Goal: Task Accomplishment & Management: Use online tool/utility

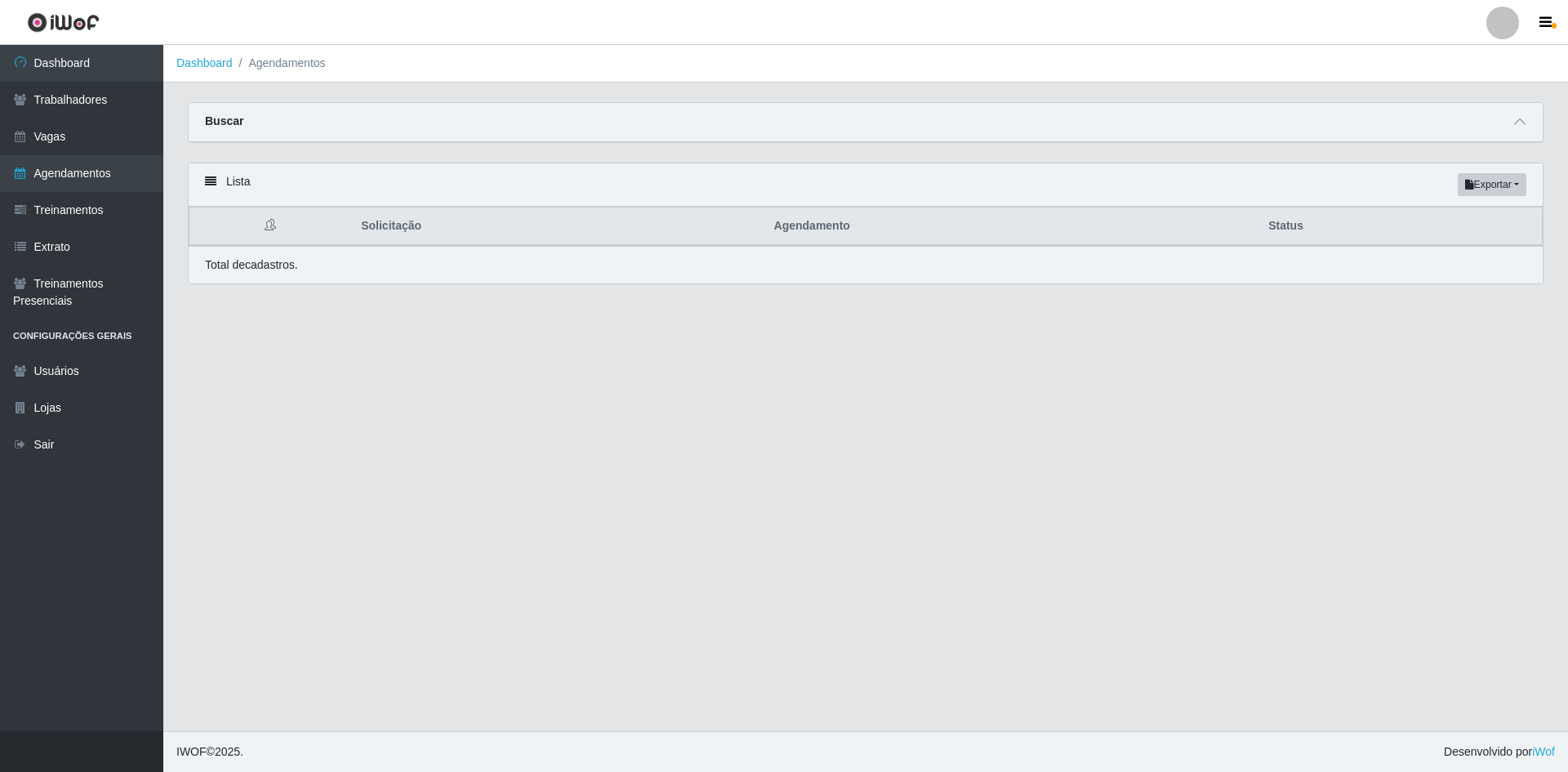
select select "FINALIZADO"
click at [1521, 132] on span at bounding box center [1520, 122] width 20 height 19
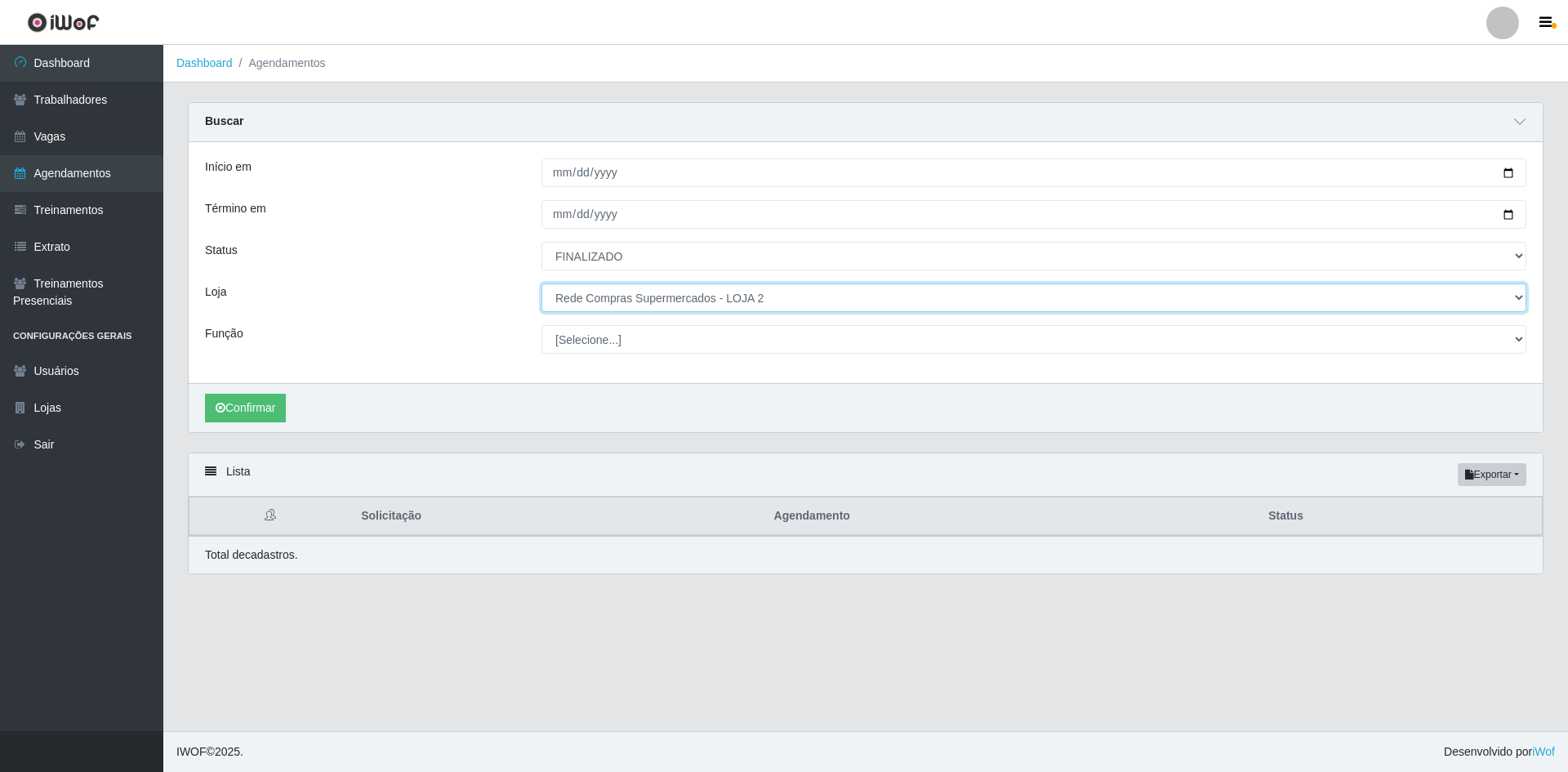
click at [687, 308] on select "[Selecione...] Rede Compras - CD Logistica Rede Compras Supermercados - LOJA 1 …" at bounding box center [1034, 298] width 985 height 29
select select "429"
click at [541, 284] on select "[Selecione...] Rede Compras - CD Logistica Rede Compras Supermercados - LOJA 1 …" at bounding box center [1034, 298] width 985 height 29
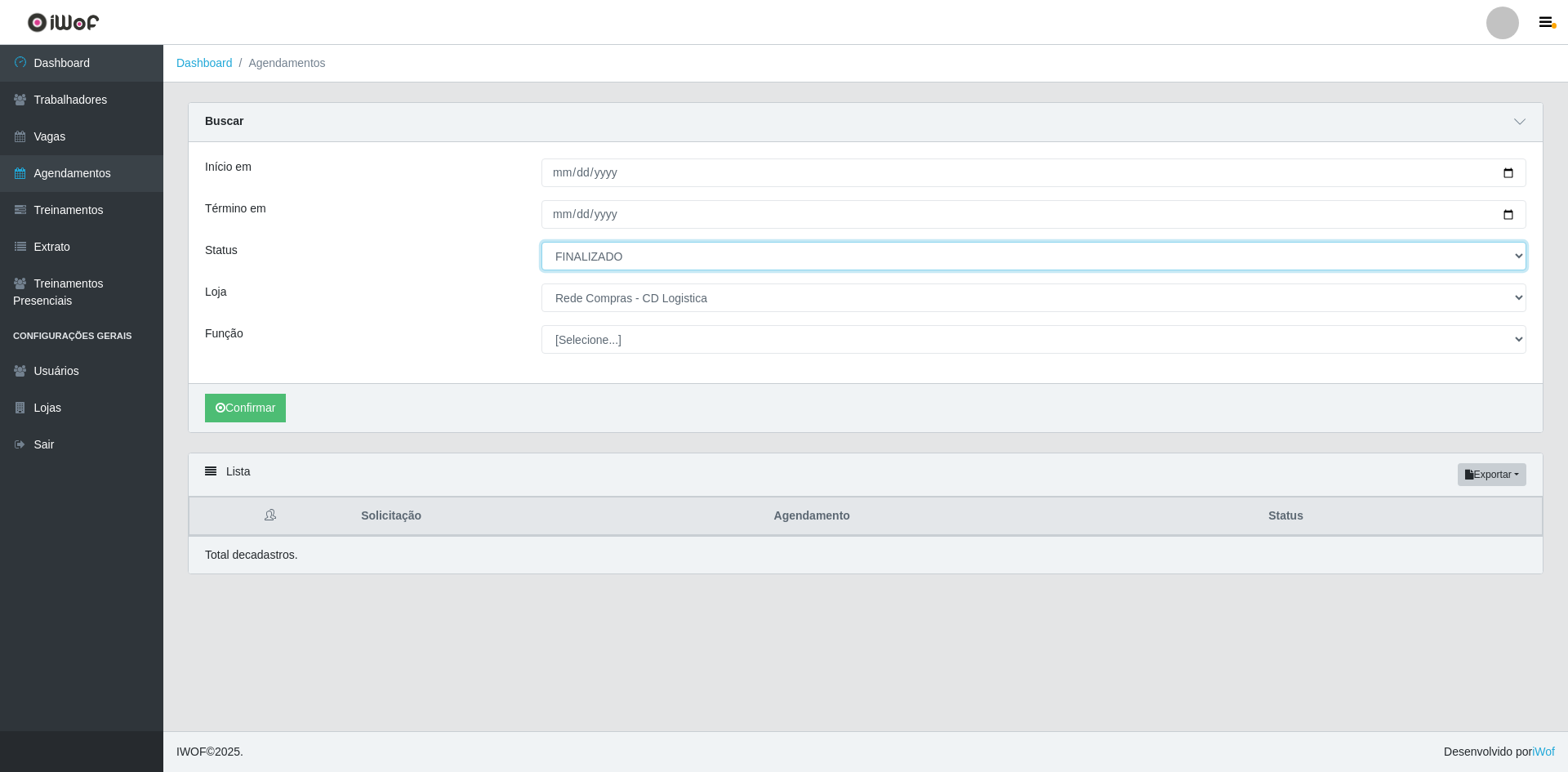
click at [618, 260] on select "[Selecione...] AGENDADO AGUARDANDO LIBERAR EM ANDAMENTO EM REVISÃO FINALIZADO C…" at bounding box center [1034, 256] width 985 height 29
click at [541, 243] on select "[Selecione...] AGENDADO AGUARDANDO LIBERAR EM ANDAMENTO EM REVISÃO FINALIZADO C…" at bounding box center [1034, 256] width 985 height 29
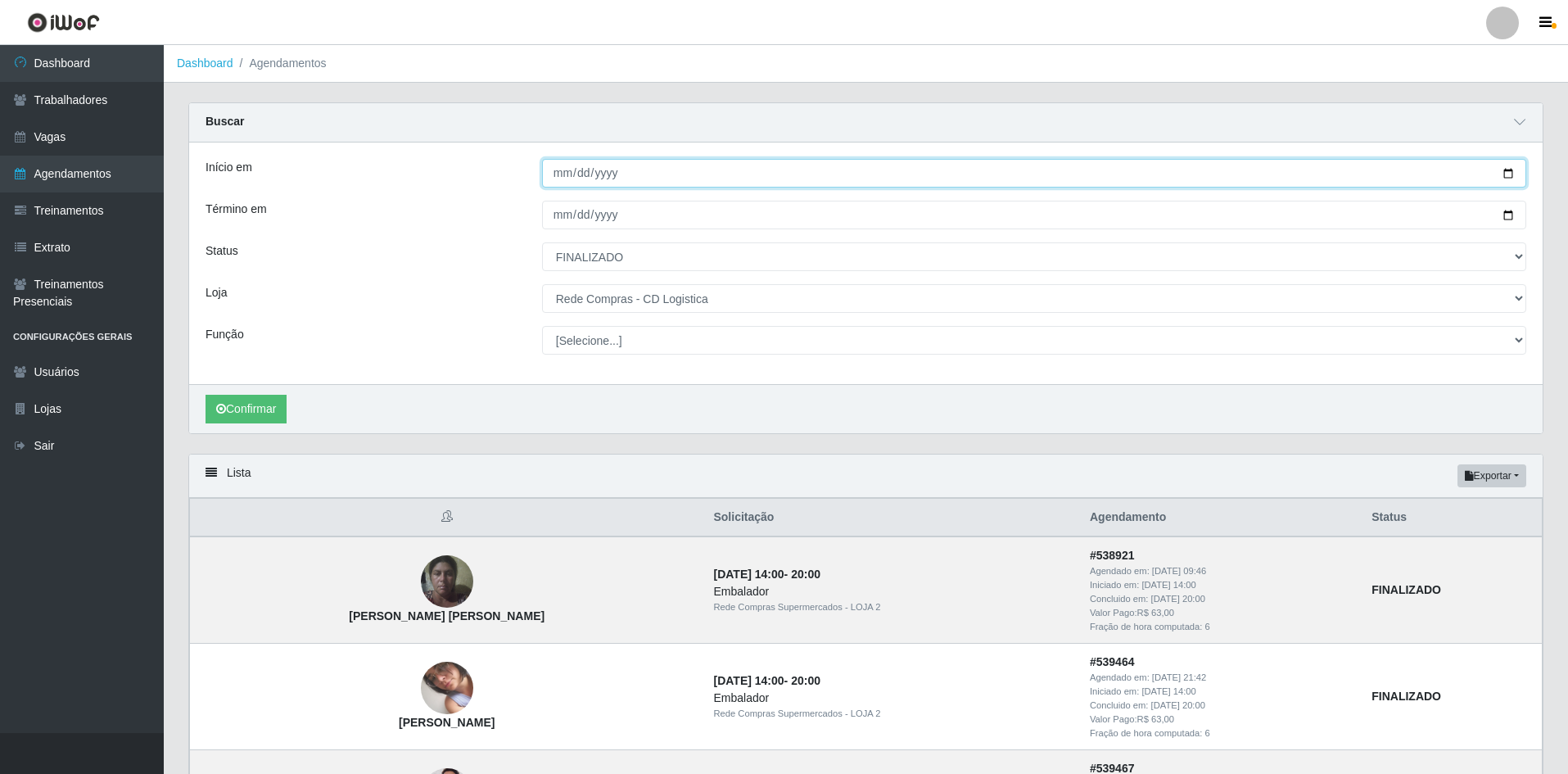
click at [1509, 173] on input "[DATE]" at bounding box center [1034, 173] width 984 height 29
type input "[DATE]"
click at [692, 214] on input "[DATE]" at bounding box center [1034, 215] width 984 height 29
click at [1509, 209] on input "[DATE]" at bounding box center [1034, 215] width 984 height 29
type input "[DATE]"
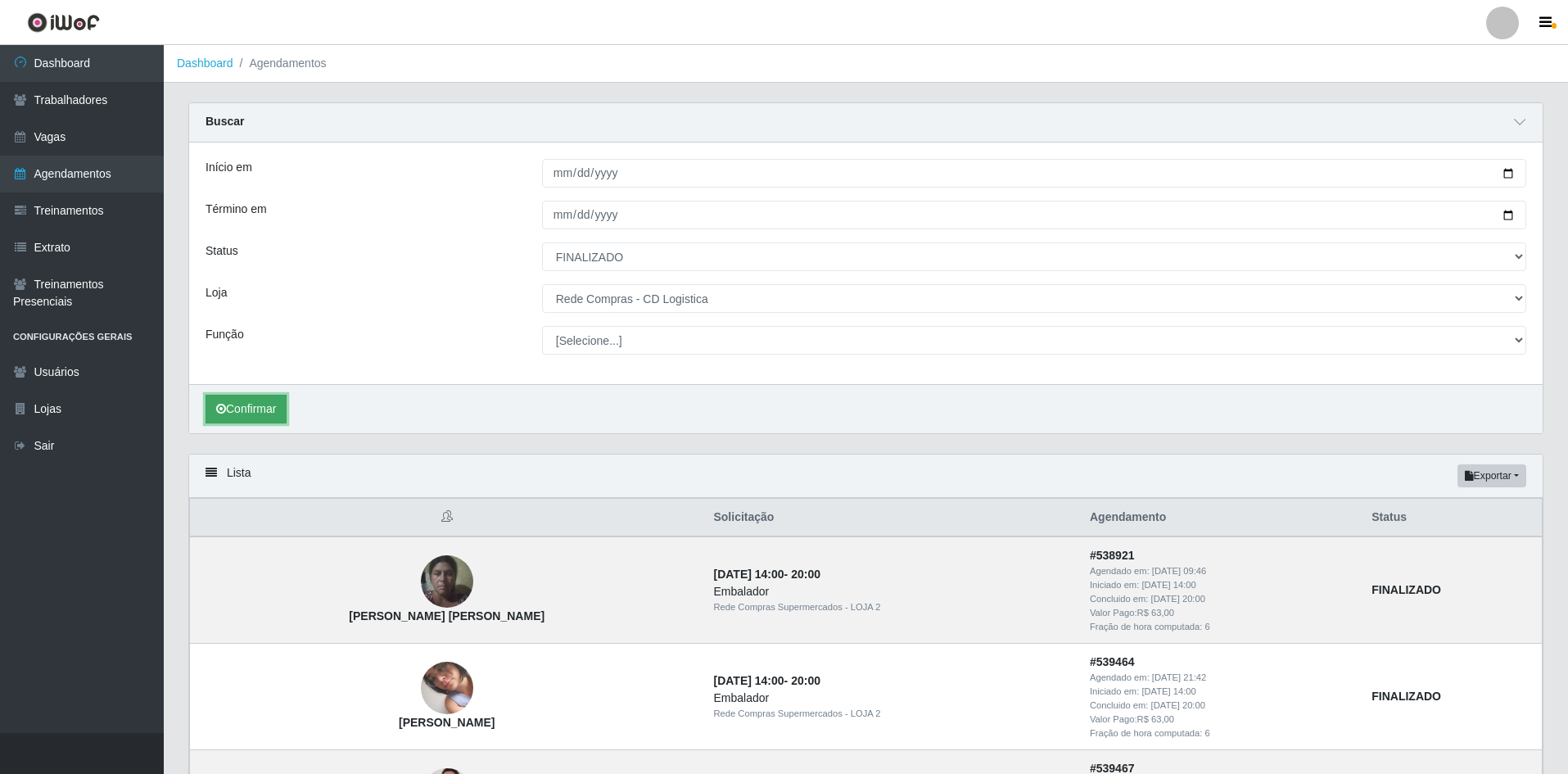
click at [266, 412] on button "Confirmar" at bounding box center [246, 410] width 81 height 29
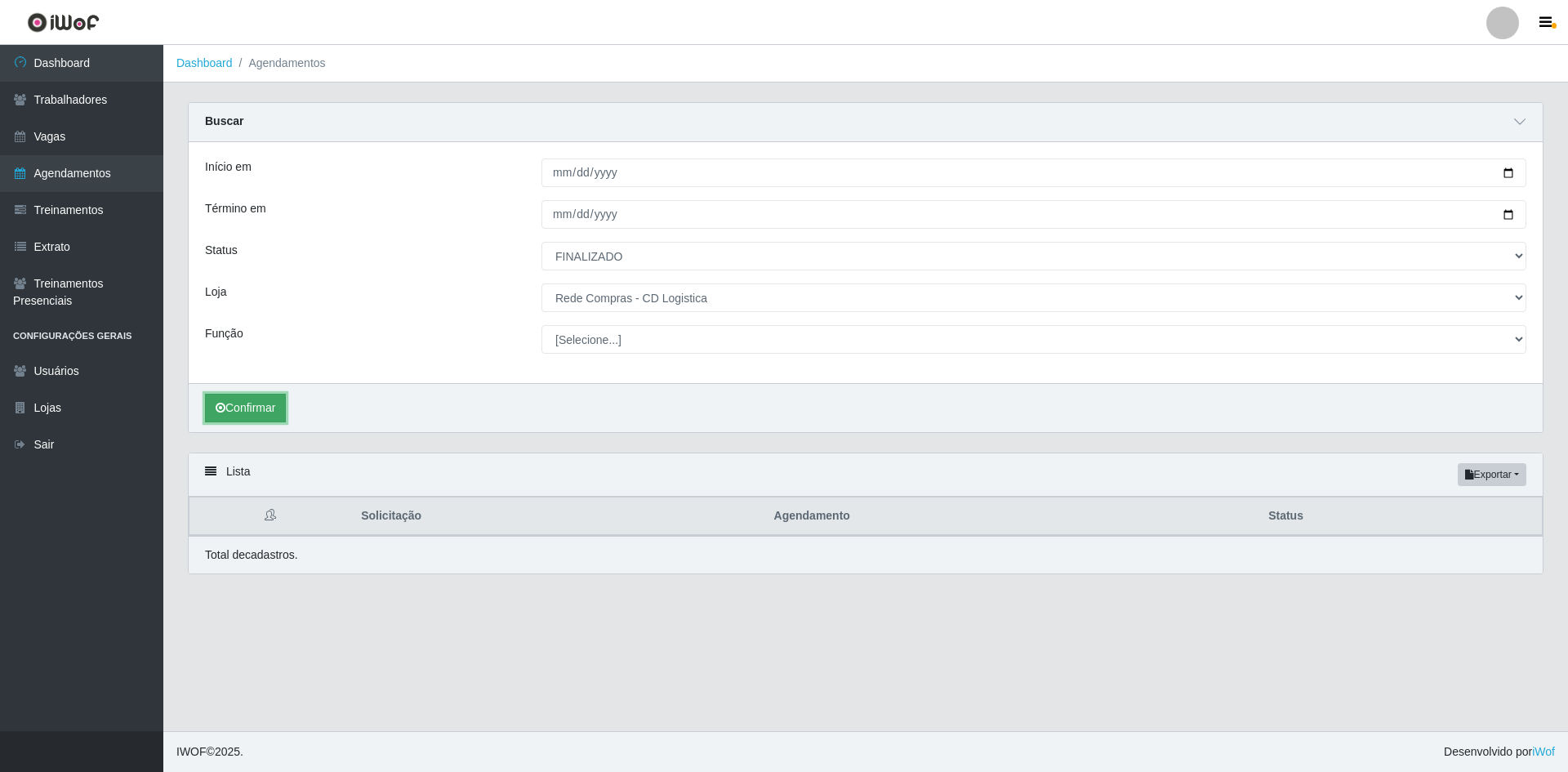
click at [231, 411] on button "Confirmar" at bounding box center [245, 409] width 81 height 29
click at [218, 401] on button "Confirmar" at bounding box center [245, 409] width 81 height 29
click at [263, 410] on button "Confirmar" at bounding box center [245, 409] width 81 height 29
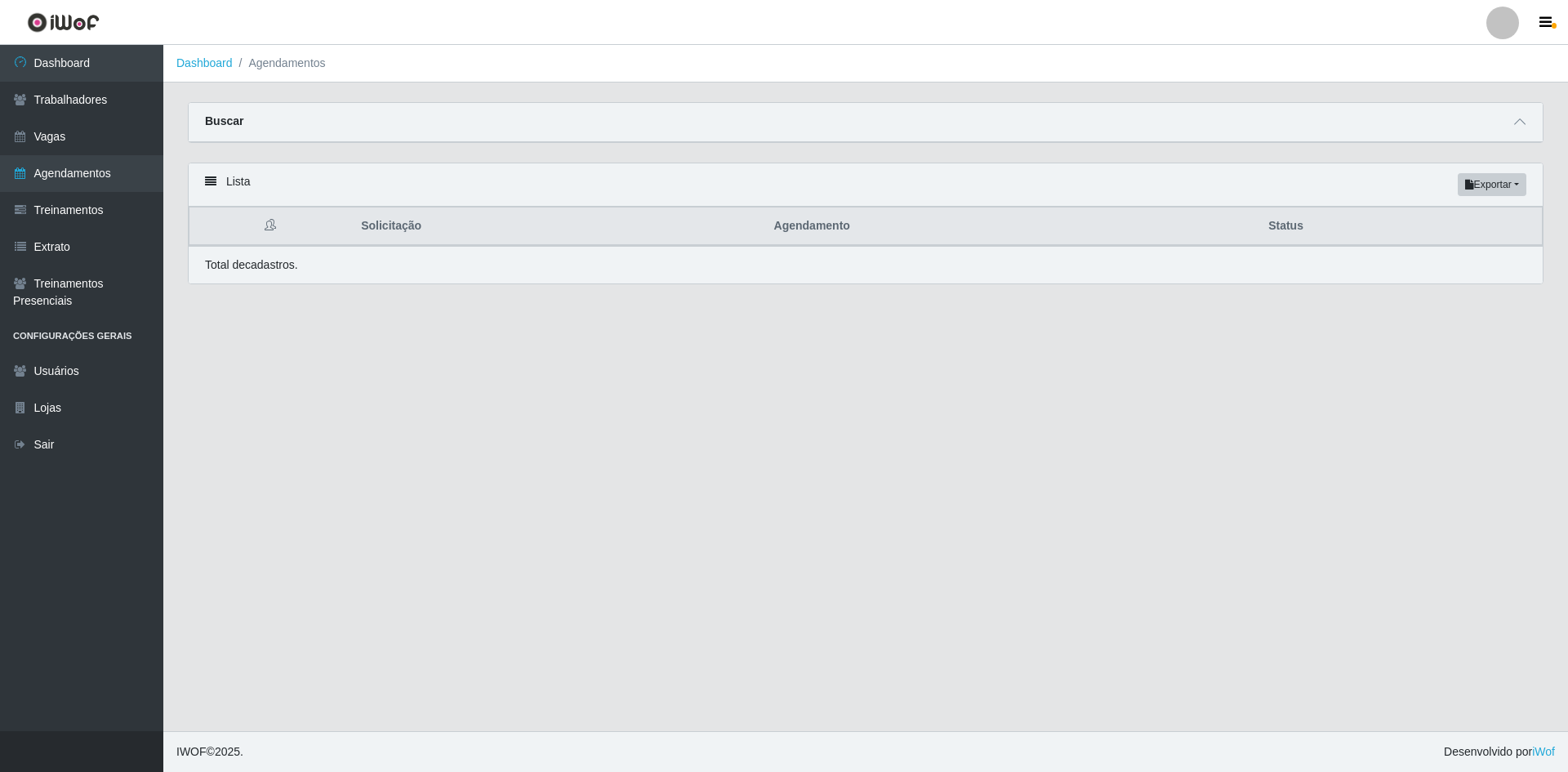
select select "FINALIZADO"
select select "429"
click at [1519, 130] on span at bounding box center [1520, 122] width 20 height 19
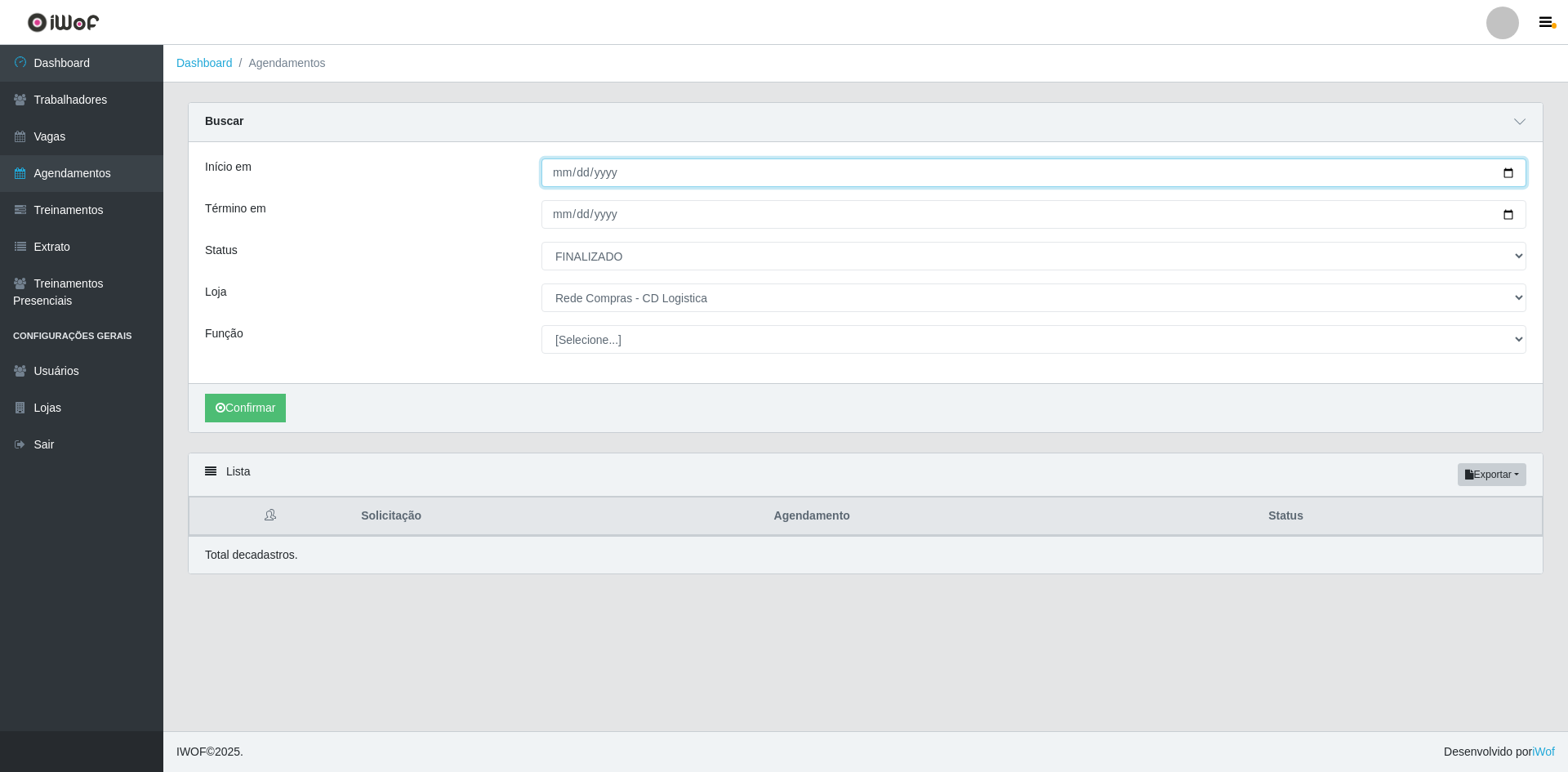
click at [615, 185] on input "[DATE]" at bounding box center [1034, 173] width 985 height 29
click at [1512, 171] on input "[DATE]" at bounding box center [1034, 173] width 985 height 29
click at [1511, 167] on input "[DATE]" at bounding box center [1034, 173] width 985 height 29
click at [1510, 169] on input "[DATE]" at bounding box center [1034, 173] width 985 height 29
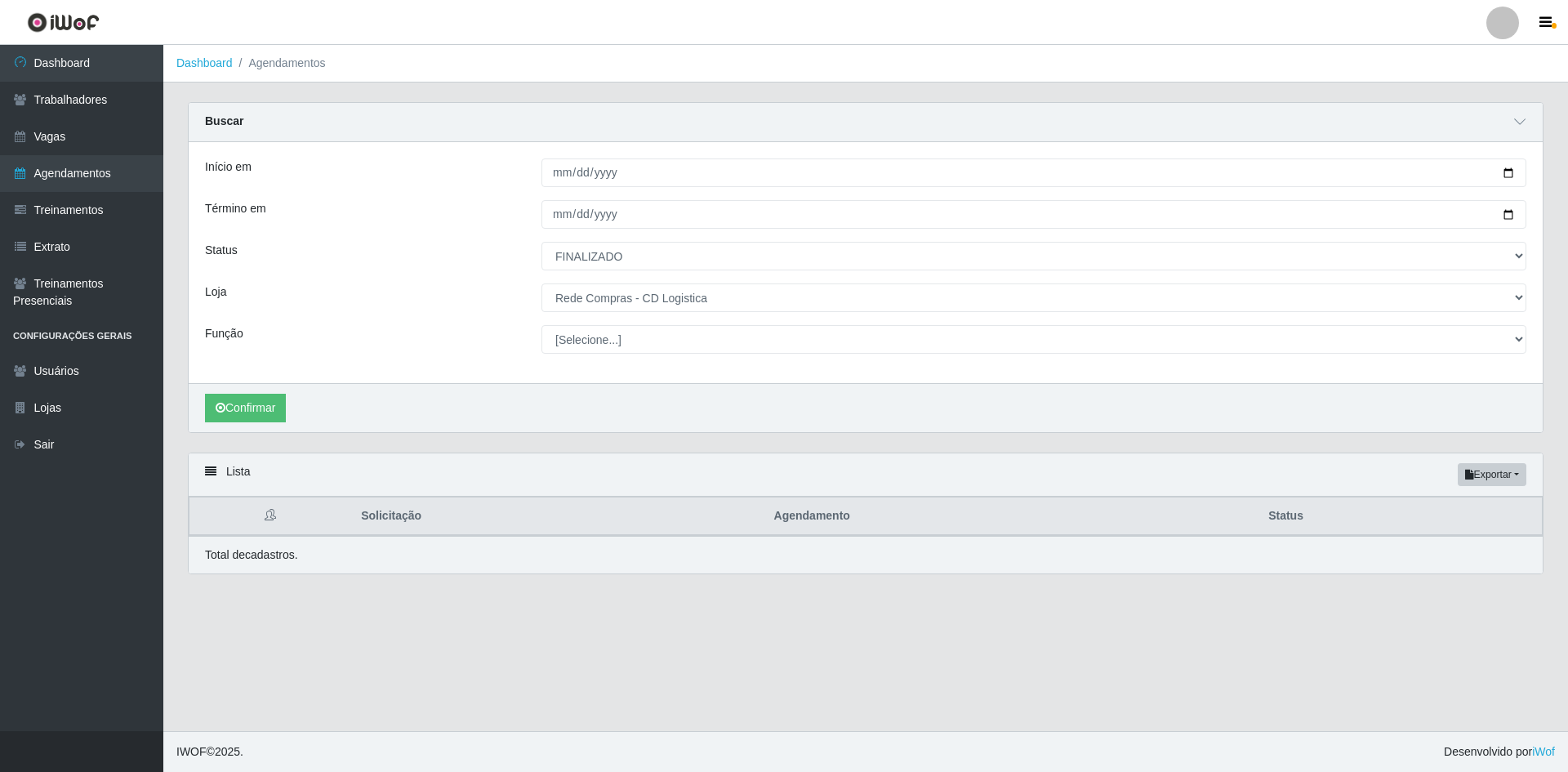
click at [1536, 201] on div "[DATE]" at bounding box center [1034, 214] width 1009 height 29
click at [283, 416] on button "Confirmar" at bounding box center [245, 409] width 81 height 29
click at [214, 409] on button "Confirmar" at bounding box center [245, 409] width 81 height 29
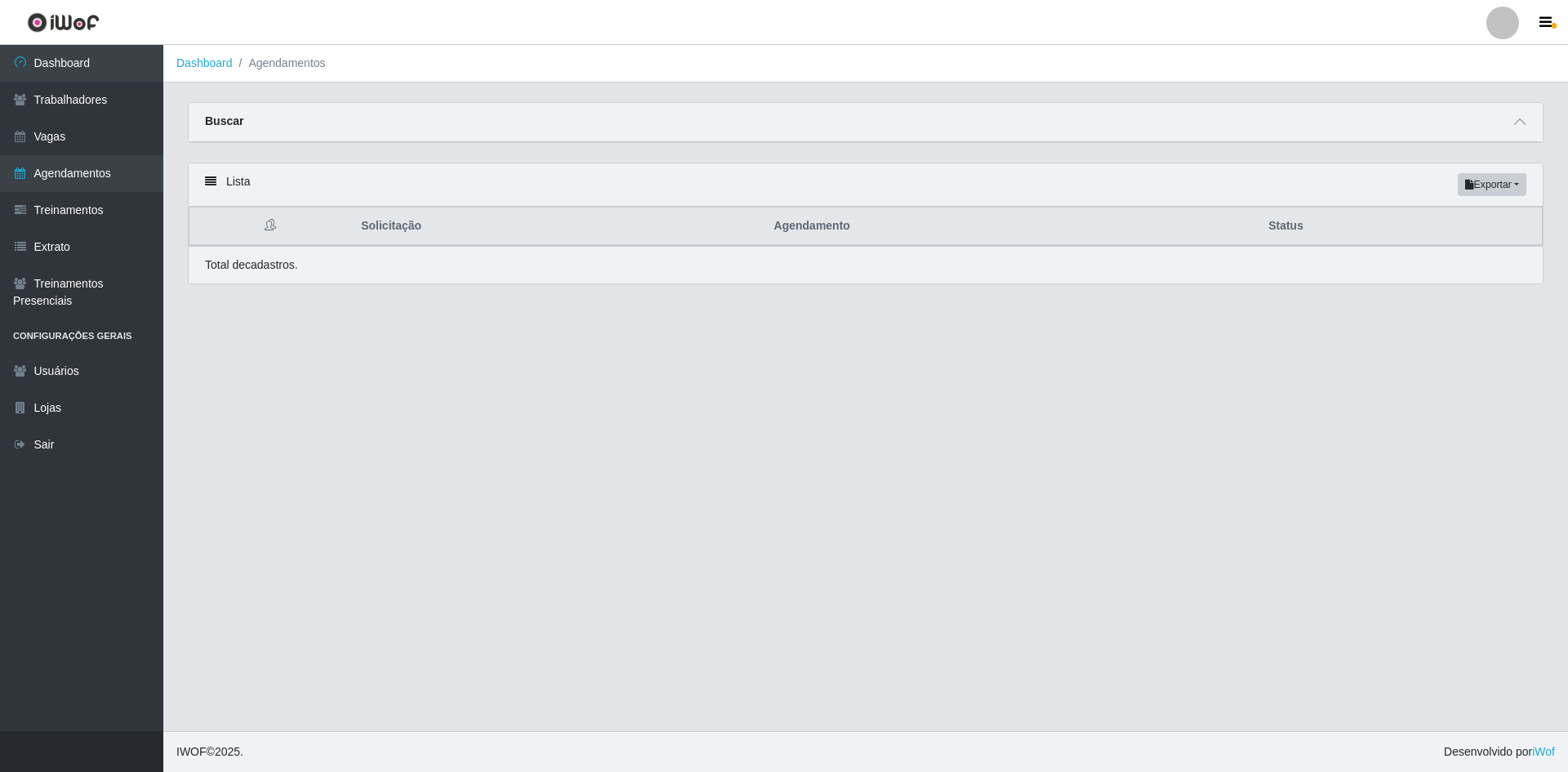
select select "FINALIZADO"
select select "429"
click at [1523, 130] on span at bounding box center [1520, 122] width 20 height 19
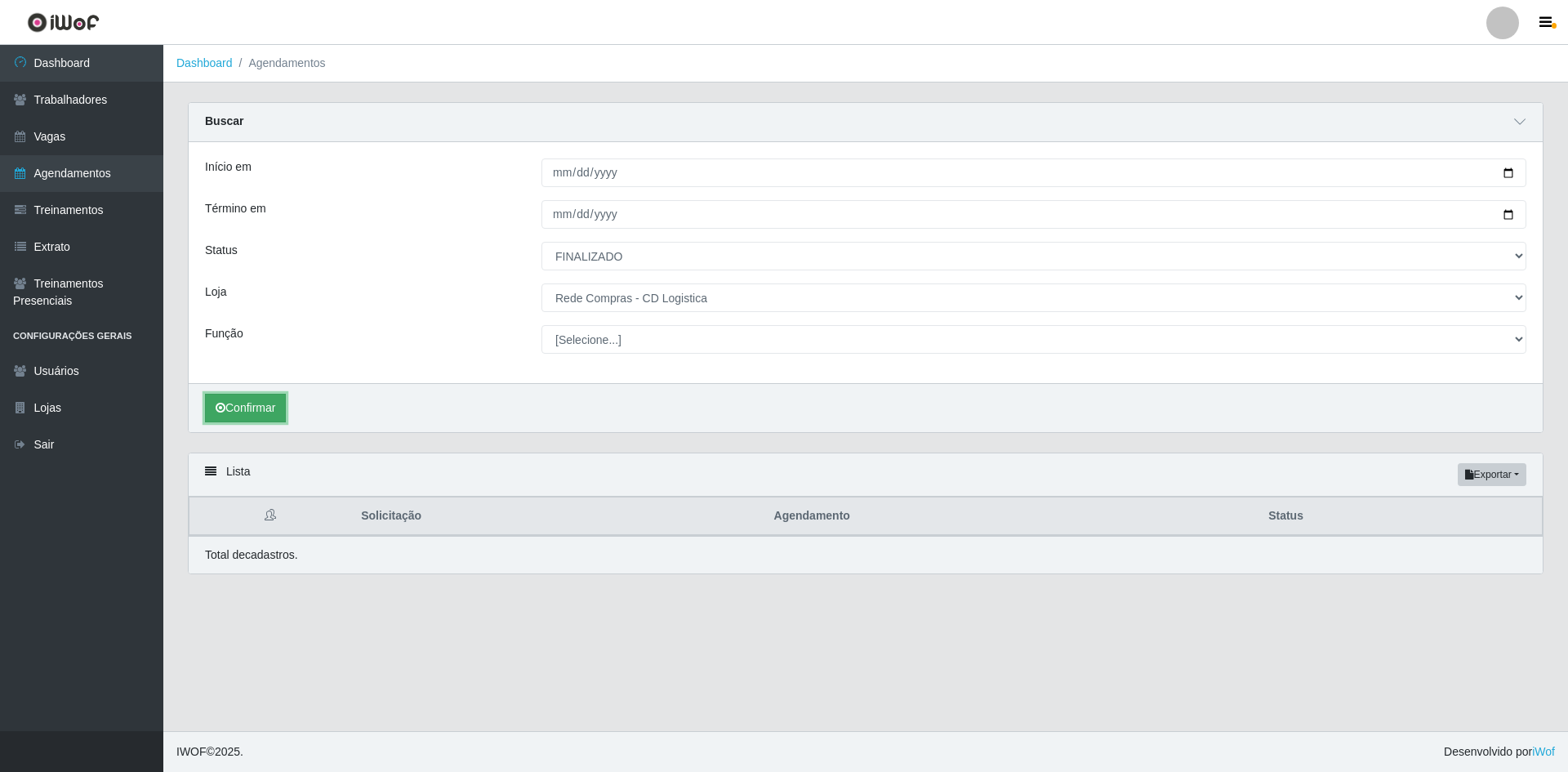
click at [275, 420] on button "Confirmar" at bounding box center [245, 409] width 81 height 29
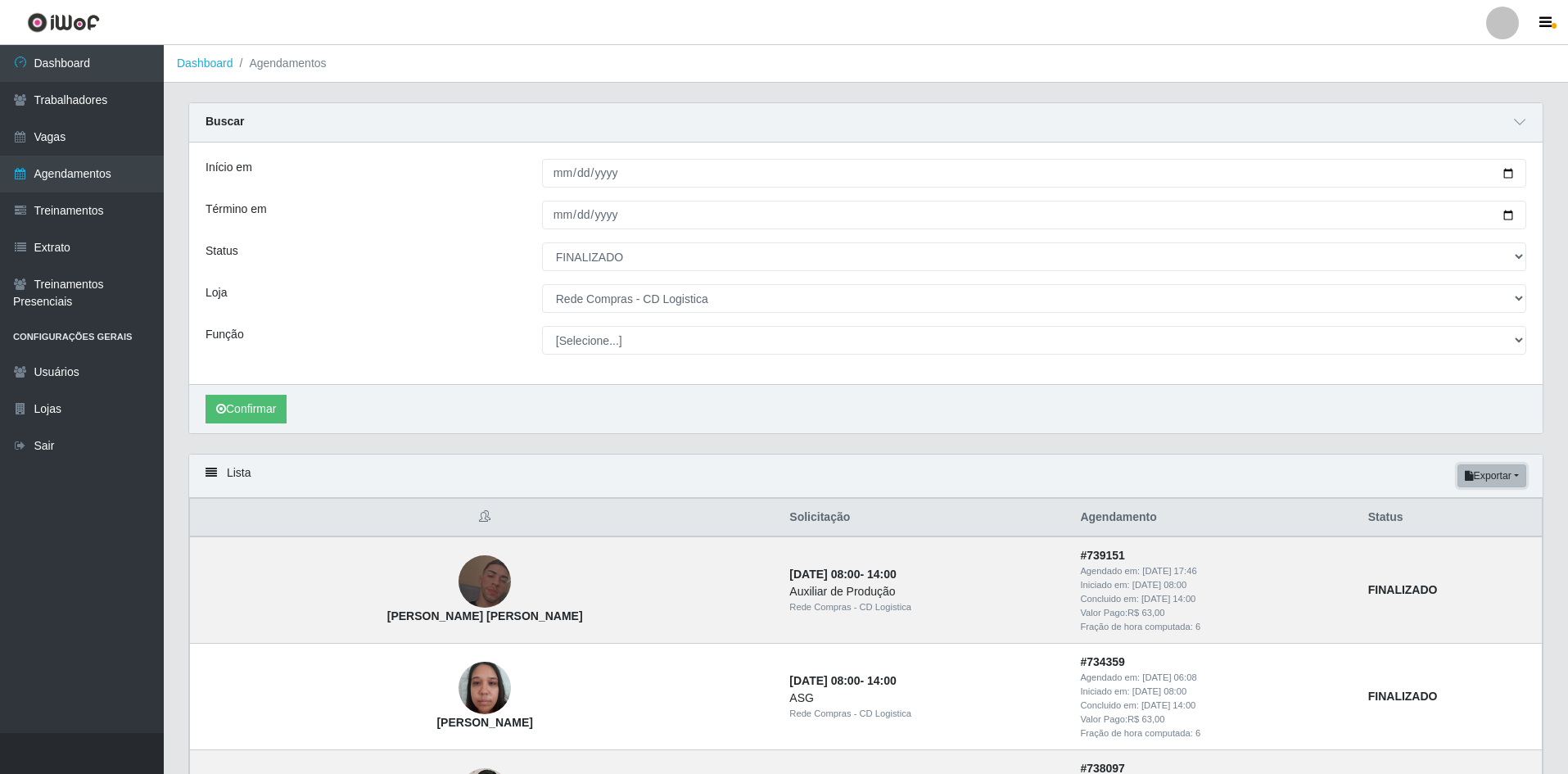
click at [1503, 468] on button "Exportar" at bounding box center [1492, 475] width 69 height 23
click at [1446, 545] on button "Excel" at bounding box center [1463, 540] width 130 height 33
click at [1519, 477] on button "Exportar" at bounding box center [1492, 475] width 69 height 23
